Goal: Information Seeking & Learning: Compare options

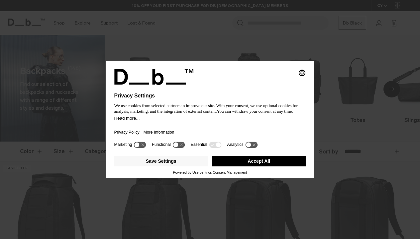
click at [252, 163] on button "Accept All" at bounding box center [259, 161] width 94 height 11
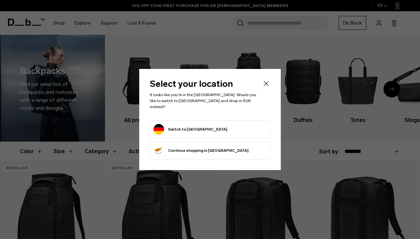
click at [197, 124] on button "Switch to Germany" at bounding box center [190, 129] width 74 height 11
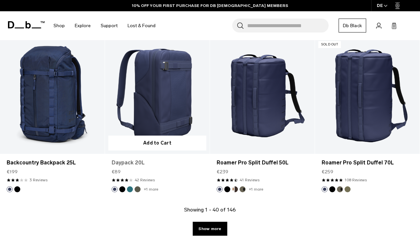
scroll to position [1658, 0]
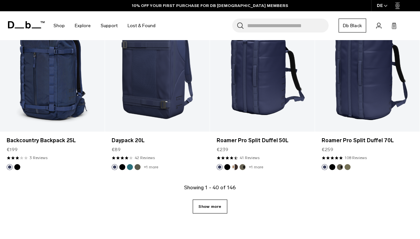
click at [205, 200] on link "Show more" at bounding box center [210, 207] width 34 height 14
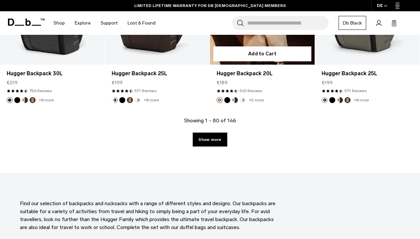
scroll to position [3406, 0]
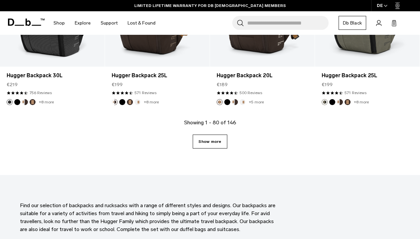
click at [208, 135] on link "Show more" at bounding box center [210, 142] width 34 height 14
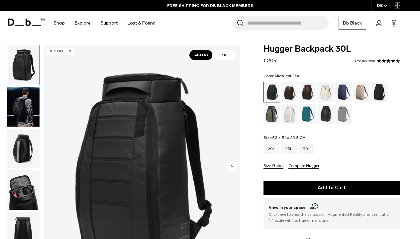
click at [307, 115] on div "Midnight Teal" at bounding box center [307, 114] width 17 height 21
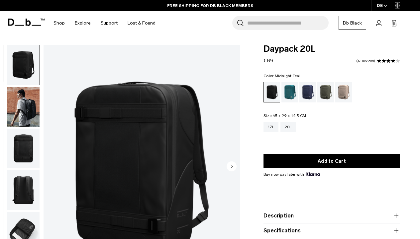
click at [287, 93] on div "Midnight Teal" at bounding box center [289, 92] width 17 height 21
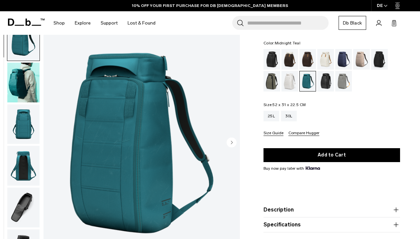
click at [30, 78] on img "button" at bounding box center [23, 82] width 32 height 40
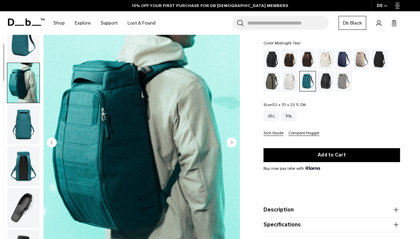
scroll to position [42, 0]
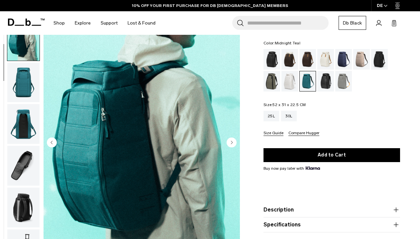
click at [22, 118] on img "button" at bounding box center [23, 124] width 32 height 40
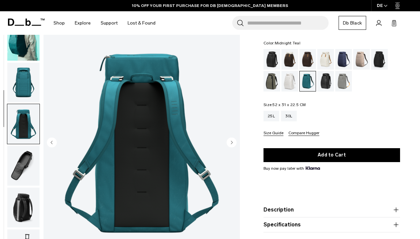
scroll to position [127, 0]
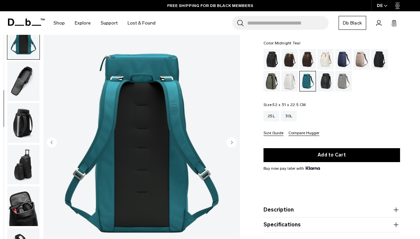
click at [24, 125] on img "button" at bounding box center [23, 123] width 32 height 40
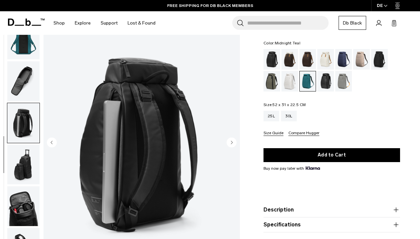
scroll to position [176, 0]
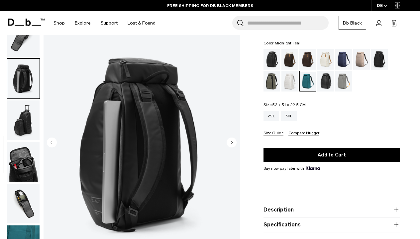
click at [23, 139] on button "button" at bounding box center [23, 120] width 33 height 40
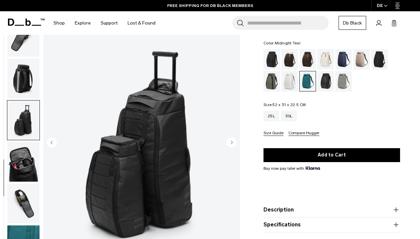
click at [21, 166] on img "button" at bounding box center [23, 162] width 32 height 40
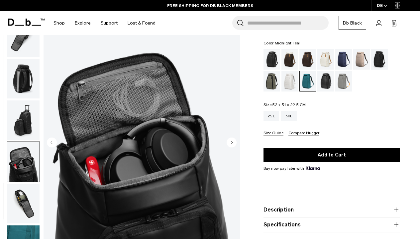
click at [23, 188] on img "button" at bounding box center [23, 204] width 32 height 40
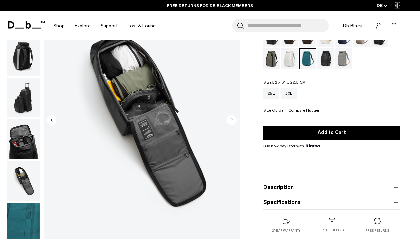
click at [22, 184] on img "button" at bounding box center [23, 181] width 32 height 40
click at [25, 209] on img "button" at bounding box center [23, 223] width 32 height 40
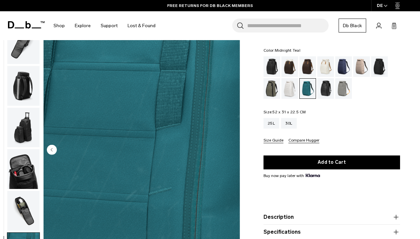
scroll to position [24, 0]
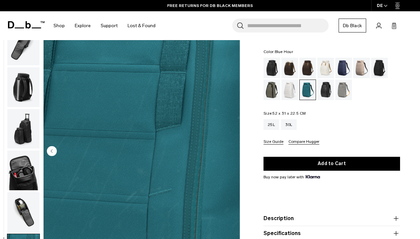
click at [341, 71] on div "Blue Hour" at bounding box center [343, 68] width 17 height 21
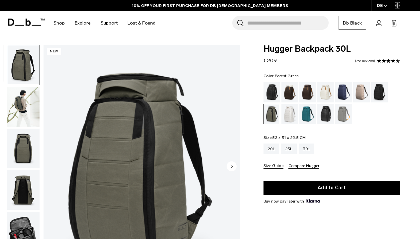
click at [22, 102] on img "button" at bounding box center [23, 107] width 32 height 40
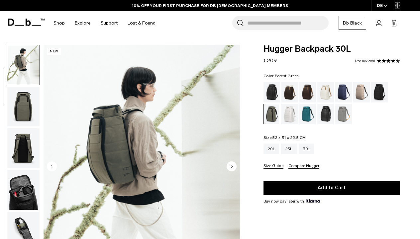
scroll to position [42, 0]
click at [22, 126] on img "button" at bounding box center [23, 107] width 32 height 40
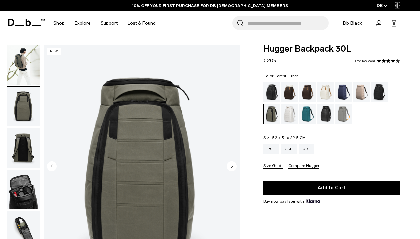
scroll to position [84, 0]
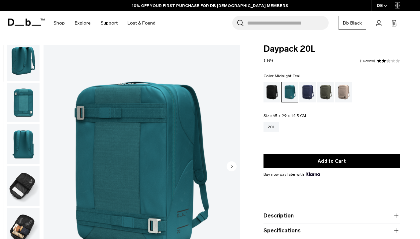
click at [26, 65] on img "button" at bounding box center [23, 61] width 32 height 40
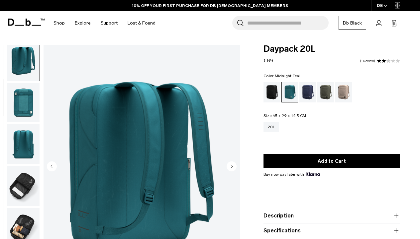
scroll to position [42, 0]
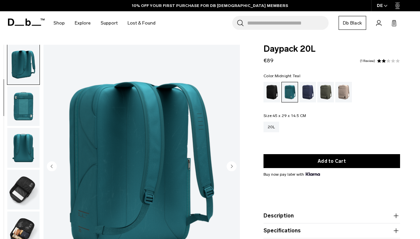
click at [28, 94] on img "button" at bounding box center [23, 107] width 32 height 40
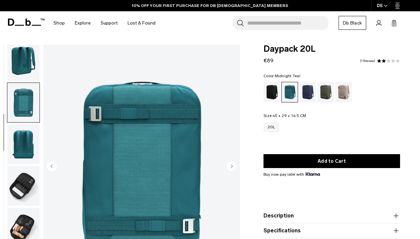
scroll to position [22, 0]
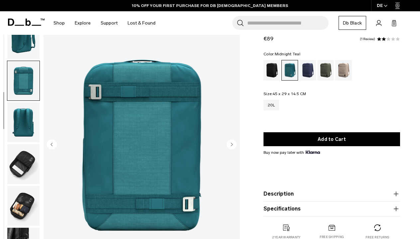
click at [25, 117] on img "button" at bounding box center [23, 123] width 32 height 40
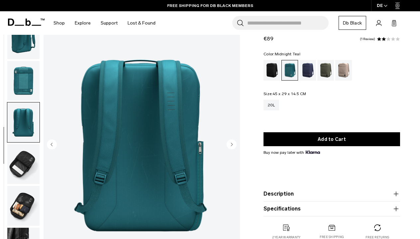
click at [26, 150] on img "button" at bounding box center [23, 164] width 32 height 40
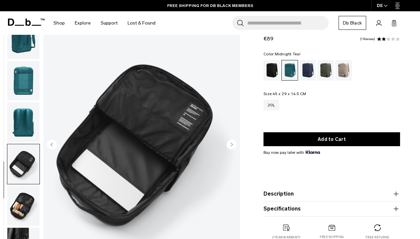
click at [27, 200] on img "button" at bounding box center [23, 206] width 32 height 40
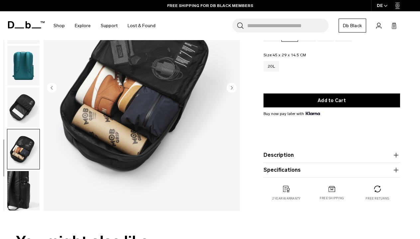
scroll to position [84, 0]
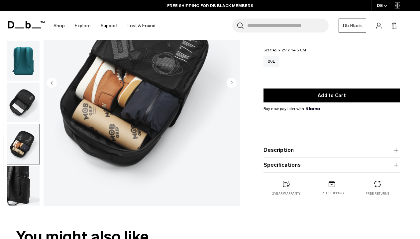
click at [24, 193] on img "button" at bounding box center [23, 186] width 32 height 40
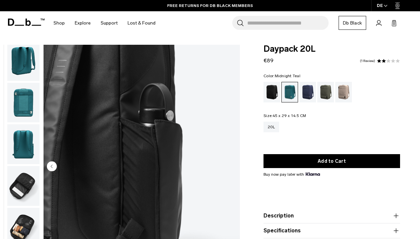
scroll to position [0, 0]
